Goal: Task Accomplishment & Management: Manage account settings

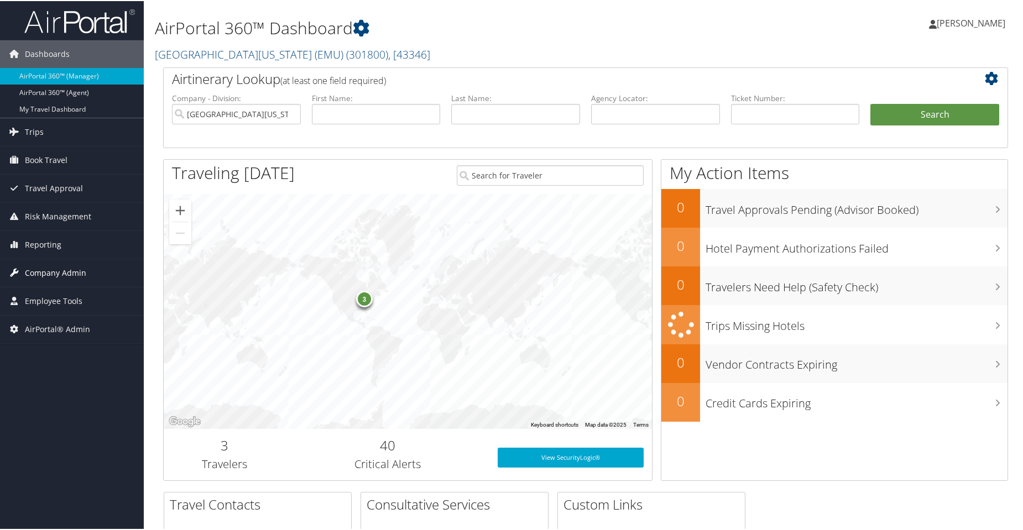
click at [59, 267] on span "Company Admin" at bounding box center [55, 272] width 61 height 28
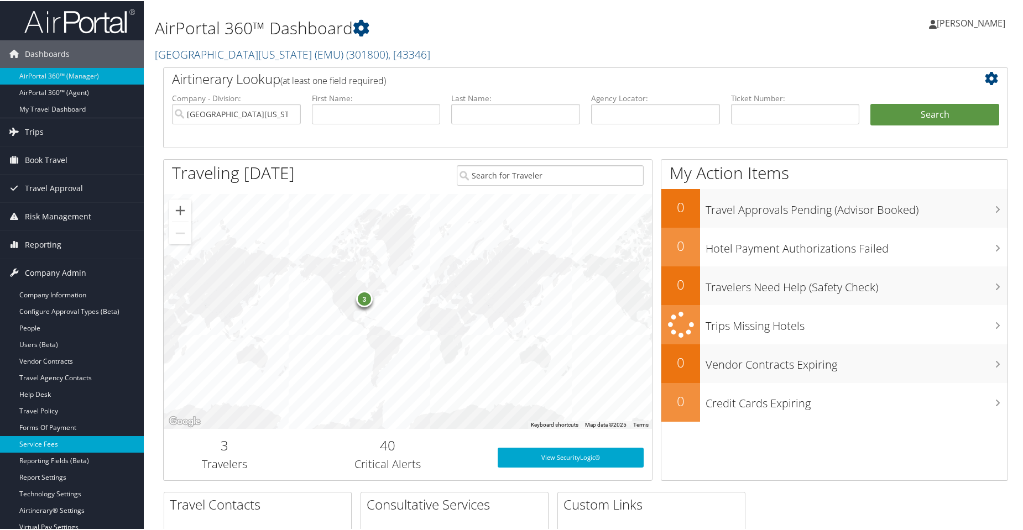
click at [44, 447] on link "Service Fees" at bounding box center [72, 443] width 144 height 17
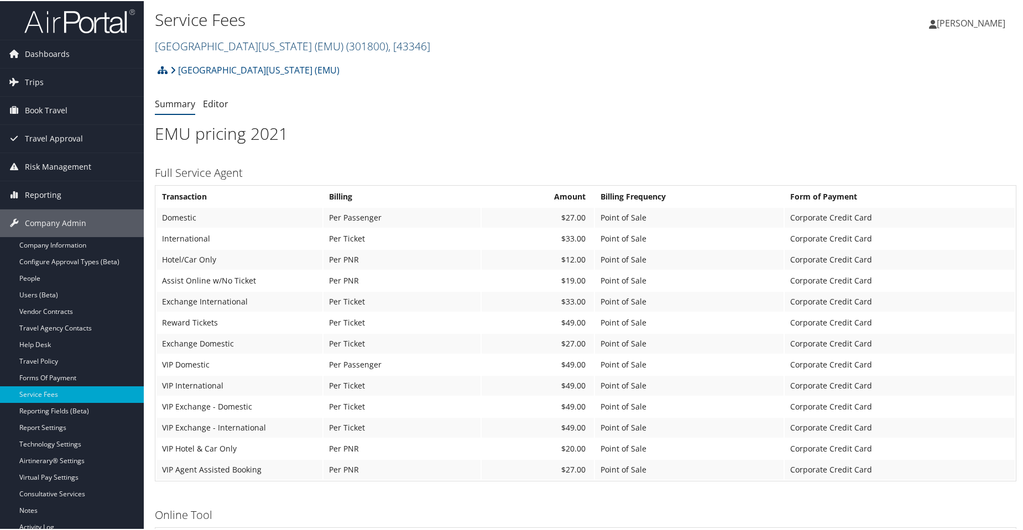
click at [258, 42] on link "[GEOGRAPHIC_DATA][US_STATE] (EMU) ( 301800 ) , [ 43346 ]" at bounding box center [292, 45] width 275 height 15
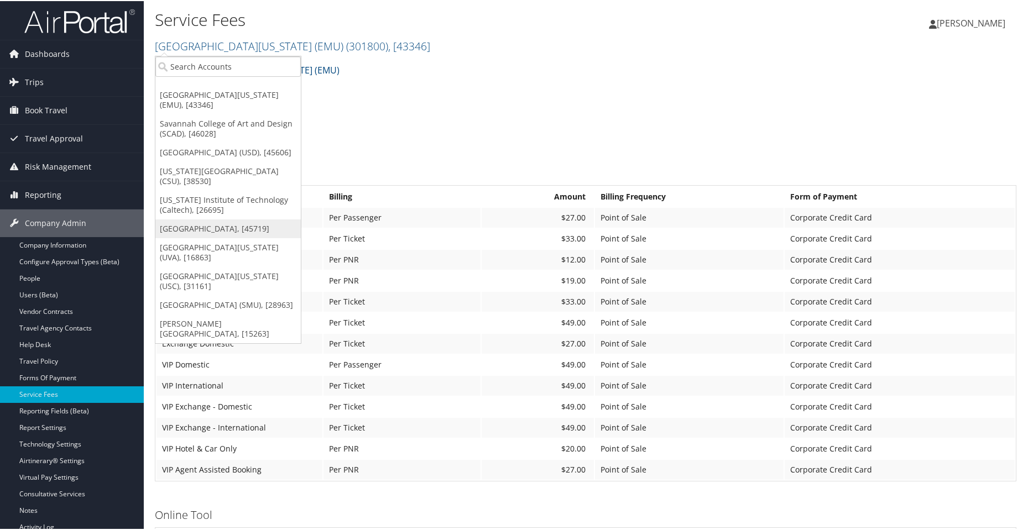
click at [218, 237] on link "[GEOGRAPHIC_DATA], [45719]" at bounding box center [227, 227] width 145 height 19
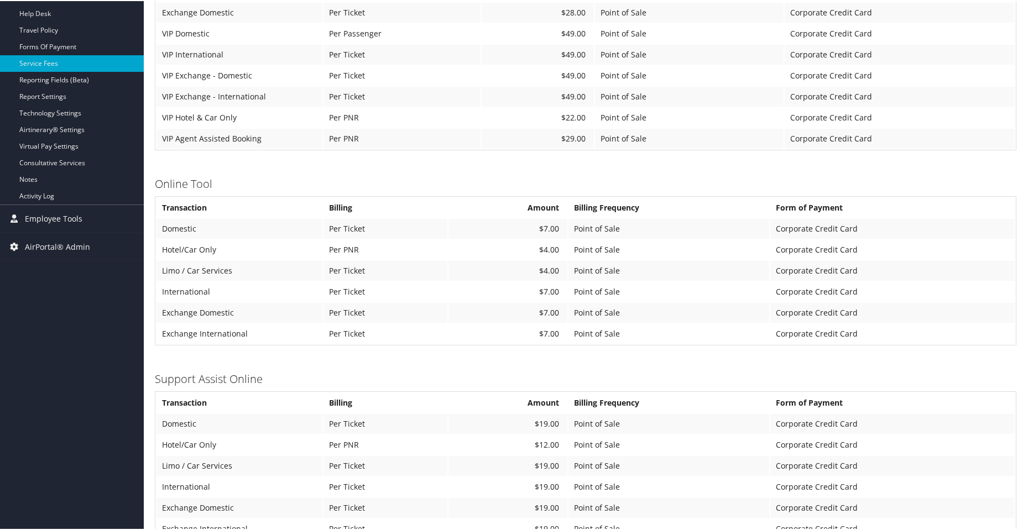
scroll to position [207, 0]
